Goal: Information Seeking & Learning: Learn about a topic

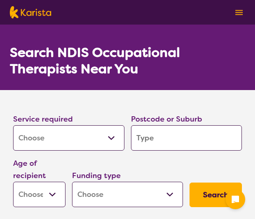
select select "[MEDICAL_DATA]"
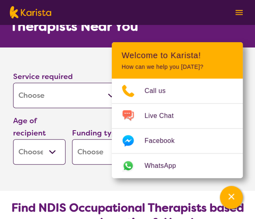
scroll to position [45, 0]
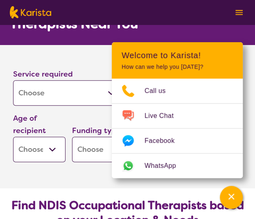
click at [67, 50] on section "Service required Allied Health Assistant Assessment ([MEDICAL_DATA] or [MEDICAL…" at bounding box center [127, 105] width 255 height 120
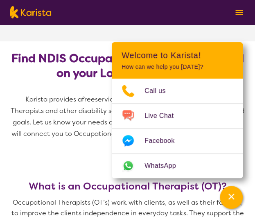
click at [63, 79] on h2 "Find NDIS Occupational Therapists based on your Location & Needs" at bounding box center [127, 65] width 235 height 29
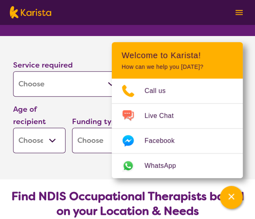
scroll to position [53, 0]
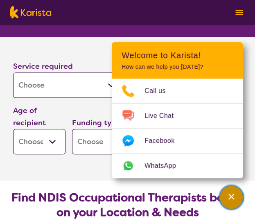
click at [230, 198] on icon "Channel Menu" at bounding box center [231, 196] width 8 height 8
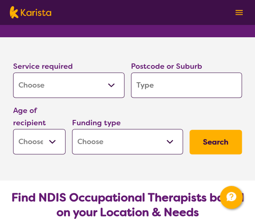
click at [173, 80] on input "search" at bounding box center [186, 84] width 111 height 25
type input "2"
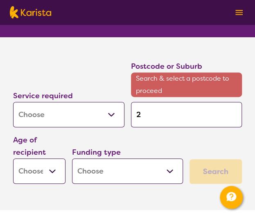
type input "22"
type input "221"
type input "2214"
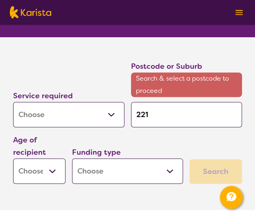
type input "2214"
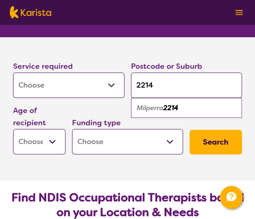
type input "2214"
click at [157, 106] on em "Milperra" at bounding box center [149, 107] width 27 height 9
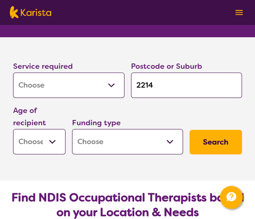
click at [125, 141] on select "Home Care Package (HCP) National Disability Insurance Scheme (NDIS) I don't know" at bounding box center [127, 141] width 111 height 25
click at [25, 154] on div "Age of recipient Early Childhood - 0 to 9 Child - 10 to 11 Adolescent - 12 to 1…" at bounding box center [39, 129] width 59 height 56
click at [35, 147] on select "Early Childhood - 0 to 9 Child - 10 to 11 Adolescent - 12 to 17 Adult - 18 to 6…" at bounding box center [39, 141] width 52 height 25
select select "AD"
click at [13, 129] on select "Early Childhood - 0 to 9 Child - 10 to 11 Adolescent - 12 to 17 Adult - 18 to 6…" at bounding box center [39, 141] width 52 height 25
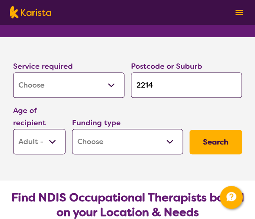
select select "AD"
click at [104, 83] on select "Allied Health Assistant Assessment ([MEDICAL_DATA] or [MEDICAL_DATA]) Behaviour…" at bounding box center [68, 84] width 111 height 25
click at [229, 139] on button "Search" at bounding box center [215, 142] width 52 height 25
click at [100, 123] on label "Funding type" at bounding box center [96, 123] width 49 height 10
click at [97, 133] on select "Home Care Package (HCP) National Disability Insurance Scheme (NDIS) I don't know" at bounding box center [127, 141] width 111 height 25
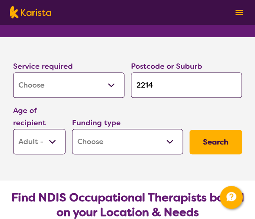
select select "i-don-t-know"
click at [72, 129] on select "Home Care Package (HCP) National Disability Insurance Scheme (NDIS) I don't know" at bounding box center [127, 141] width 111 height 25
select select "i-don-t-know"
click at [235, 128] on div "Search" at bounding box center [215, 141] width 59 height 31
click at [225, 140] on button "Search" at bounding box center [215, 142] width 52 height 25
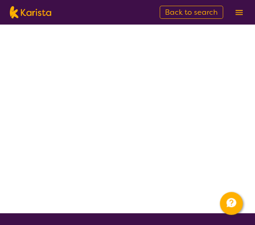
select select "[MEDICAL_DATA]"
select select "AD"
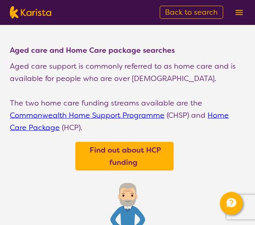
scroll to position [352, 0]
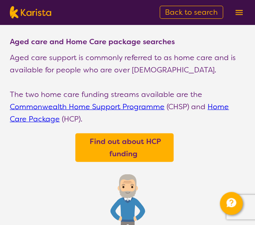
select select "[MEDICAL_DATA]"
select select "AD"
select select "i-don-t-know"
select select "[MEDICAL_DATA]"
select select "AD"
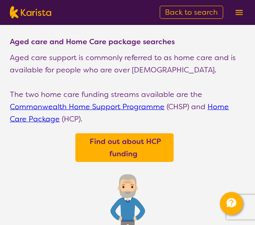
select select "i-don-t-know"
